Goal: Transaction & Acquisition: Purchase product/service

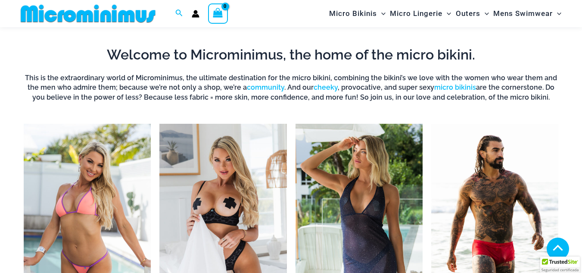
scroll to position [554, 0]
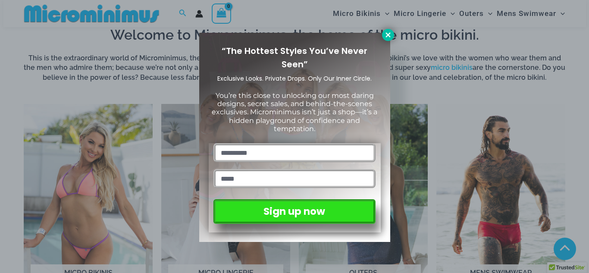
click at [386, 35] on icon at bounding box center [388, 35] width 8 height 8
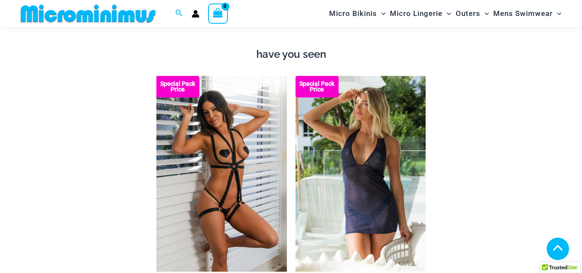
scroll to position [683, 0]
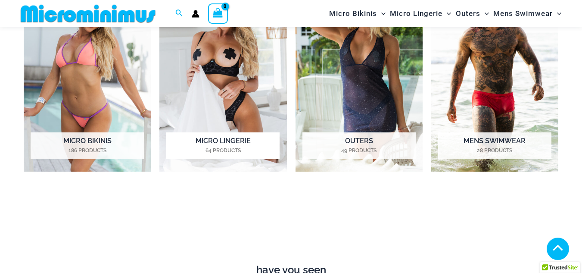
click at [221, 76] on img "Visit product category Micro Lingerie" at bounding box center [222, 73] width 127 height 197
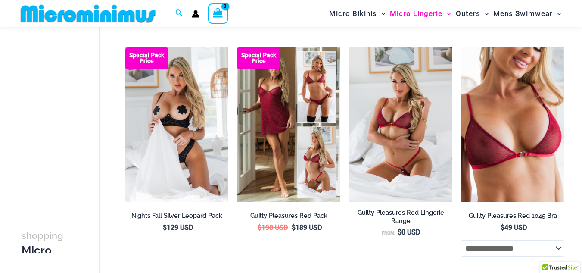
scroll to position [123, 0]
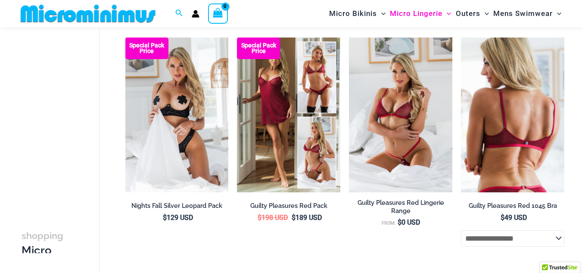
click at [493, 97] on img at bounding box center [512, 115] width 103 height 155
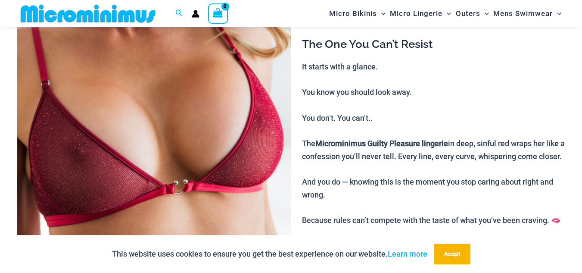
scroll to position [207, 0]
